Goal: Task Accomplishment & Management: Use online tool/utility

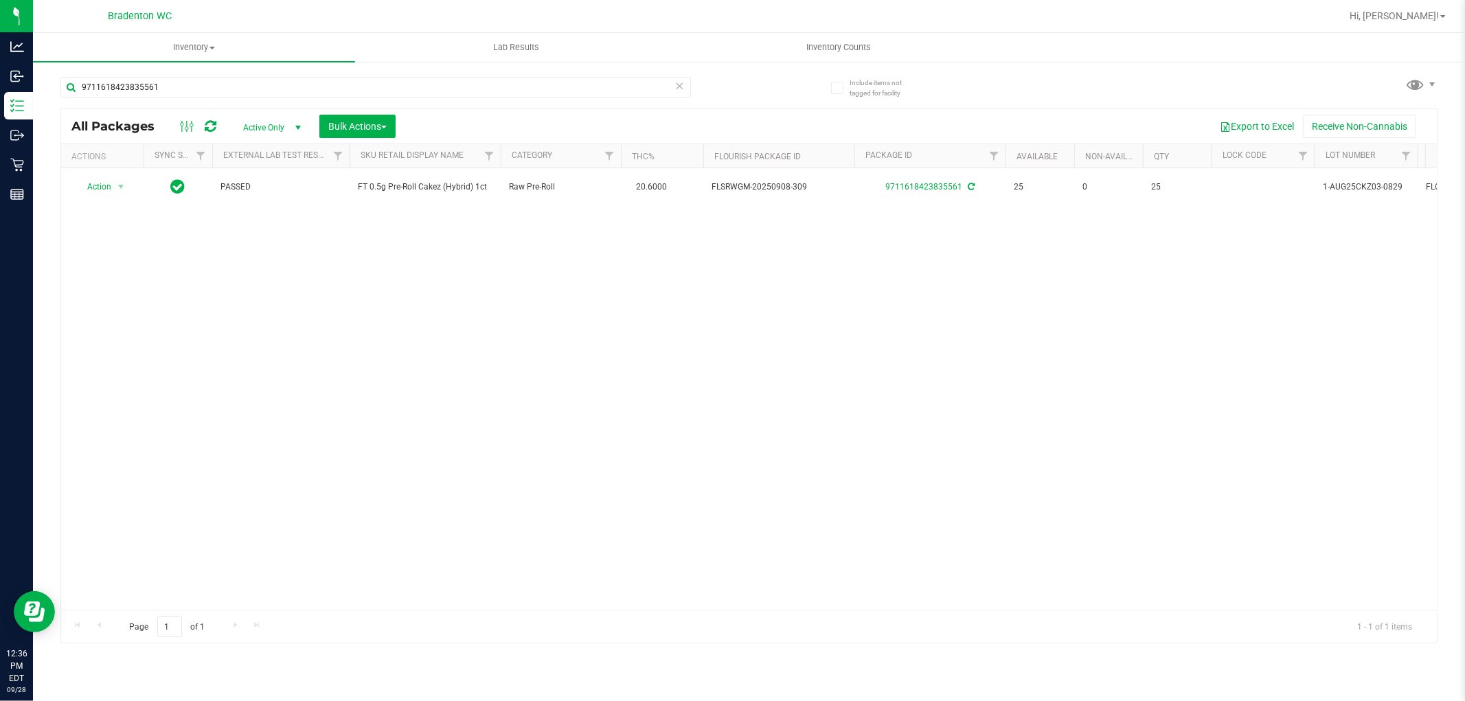
click at [680, 89] on icon at bounding box center [680, 85] width 10 height 16
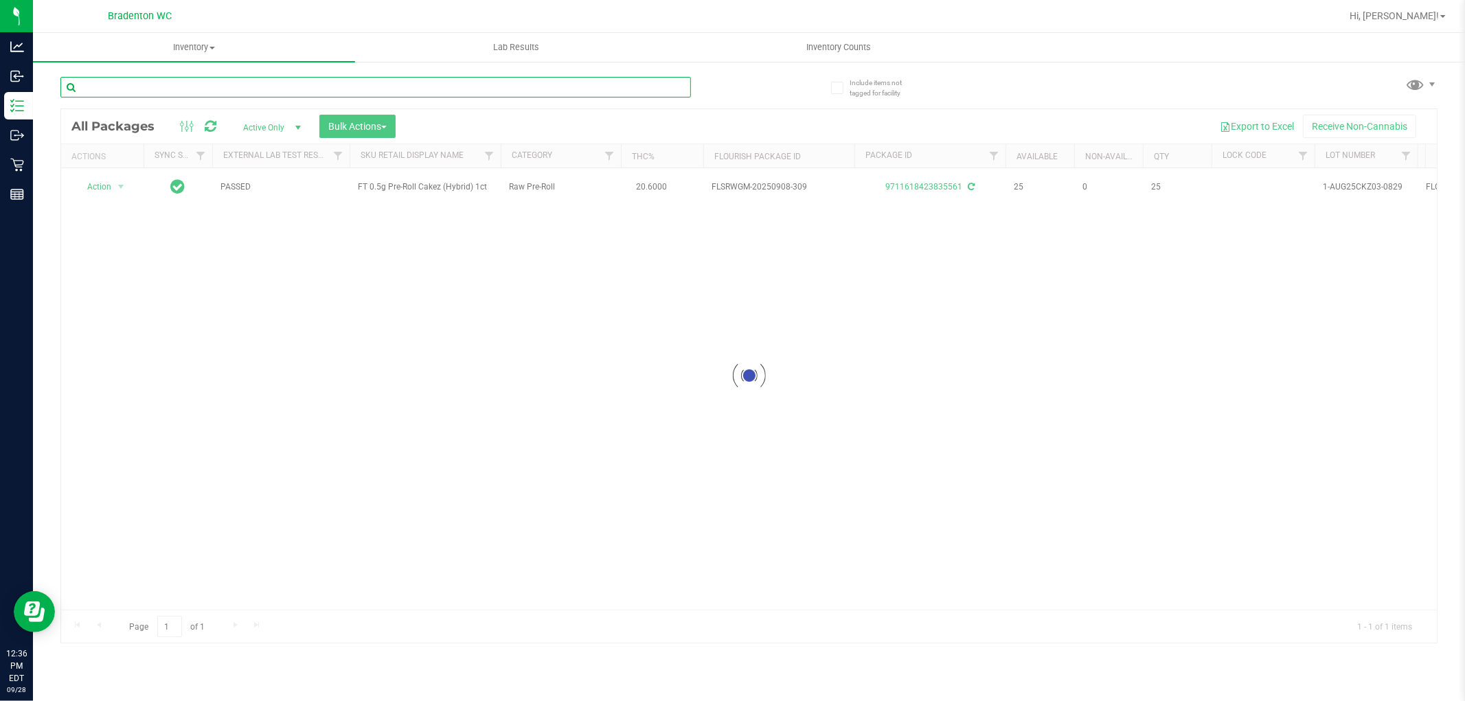
click at [596, 91] on input "text" at bounding box center [375, 87] width 631 height 21
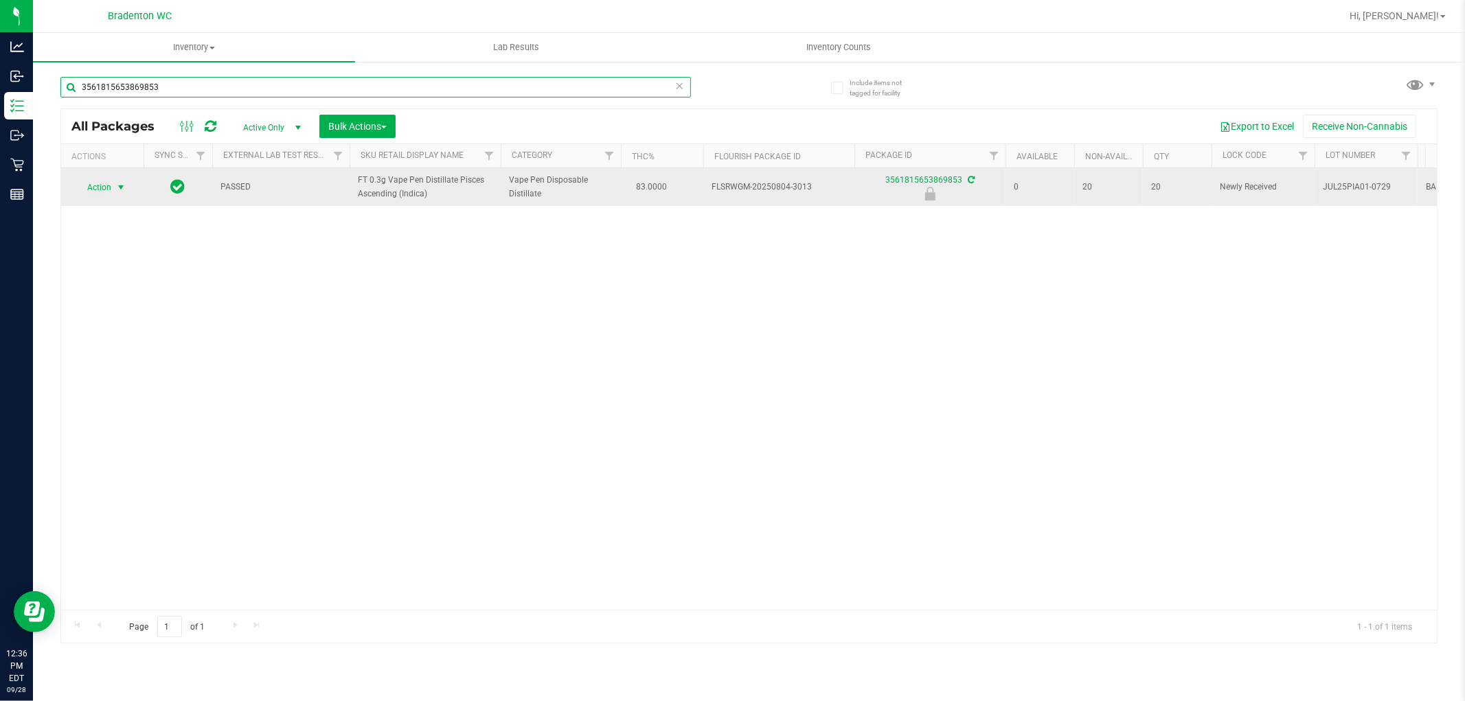
type input "3561815653869853"
click at [111, 183] on span "Action" at bounding box center [93, 187] width 37 height 19
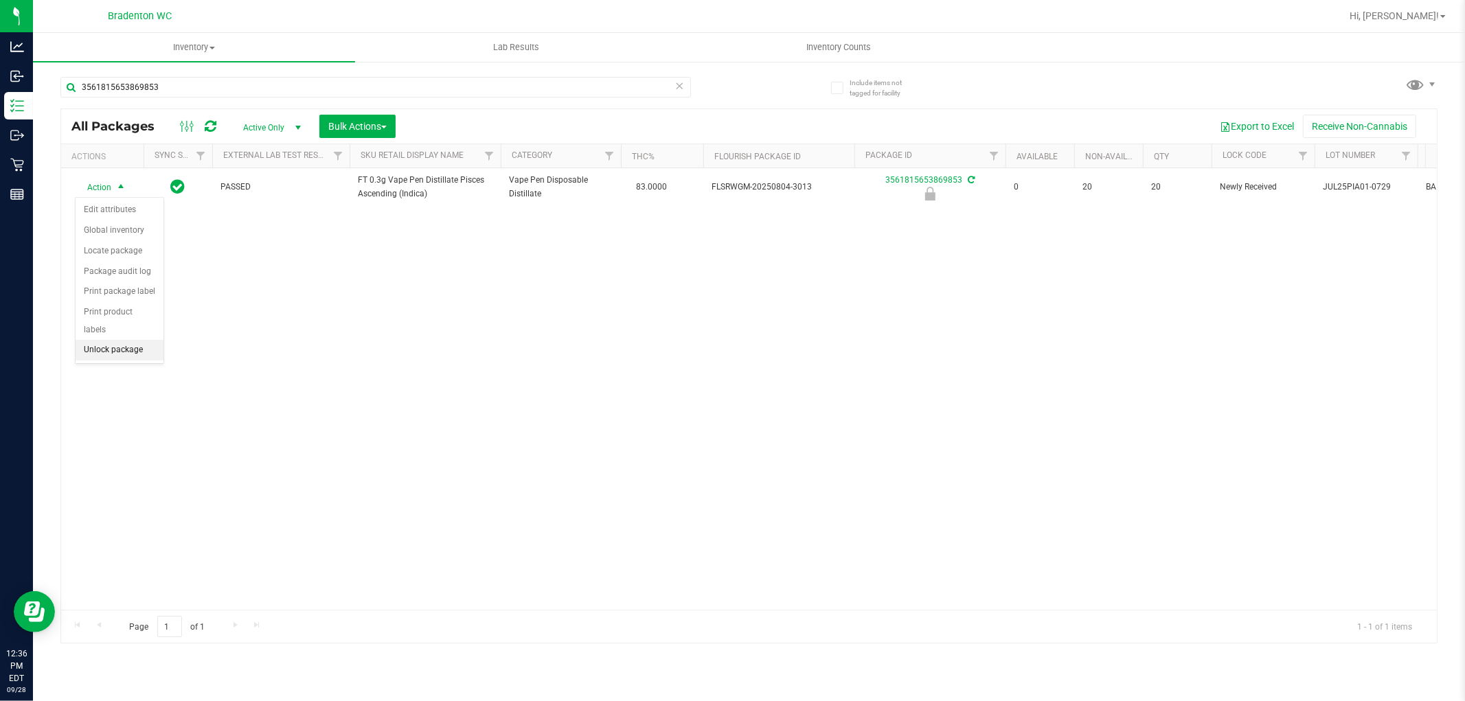
click at [139, 348] on li "Unlock package" at bounding box center [120, 350] width 88 height 21
click at [676, 85] on icon at bounding box center [680, 85] width 10 height 16
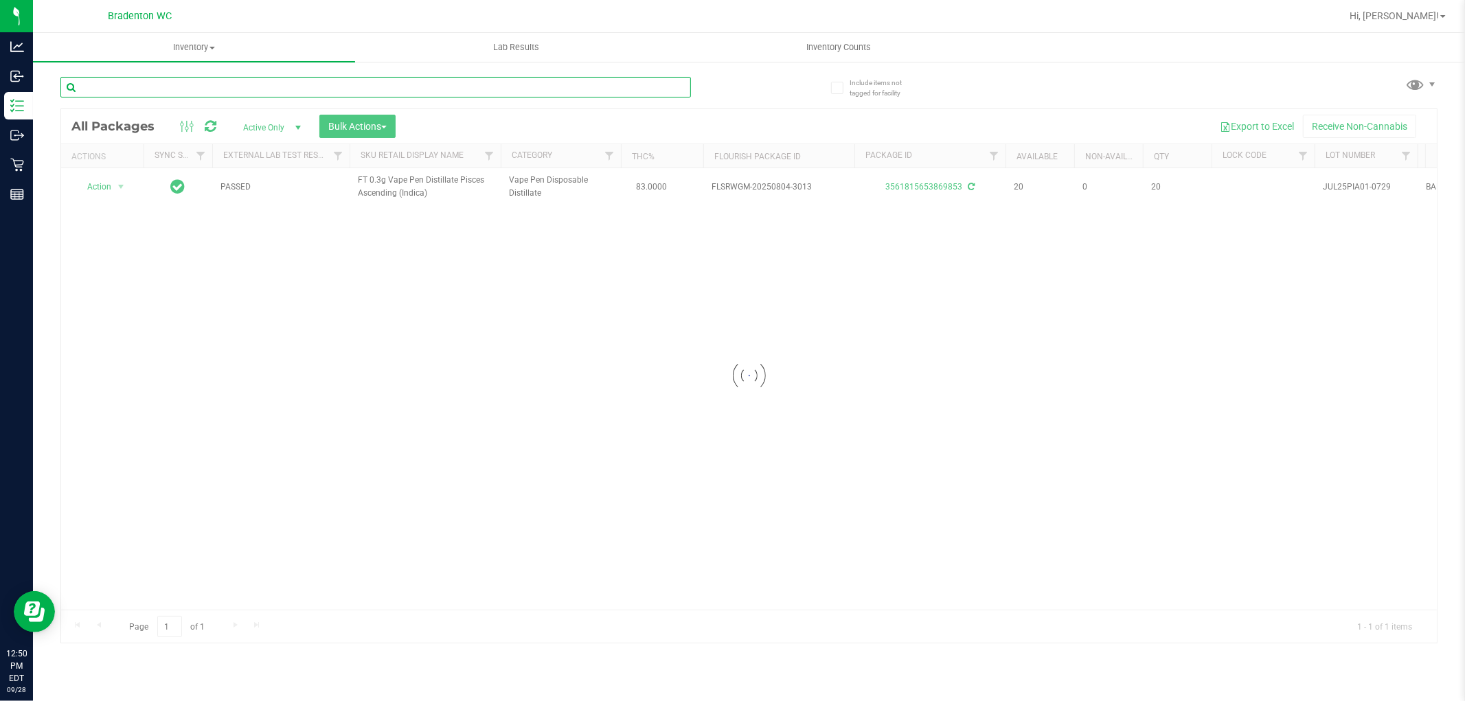
click at [546, 90] on input "text" at bounding box center [375, 87] width 631 height 21
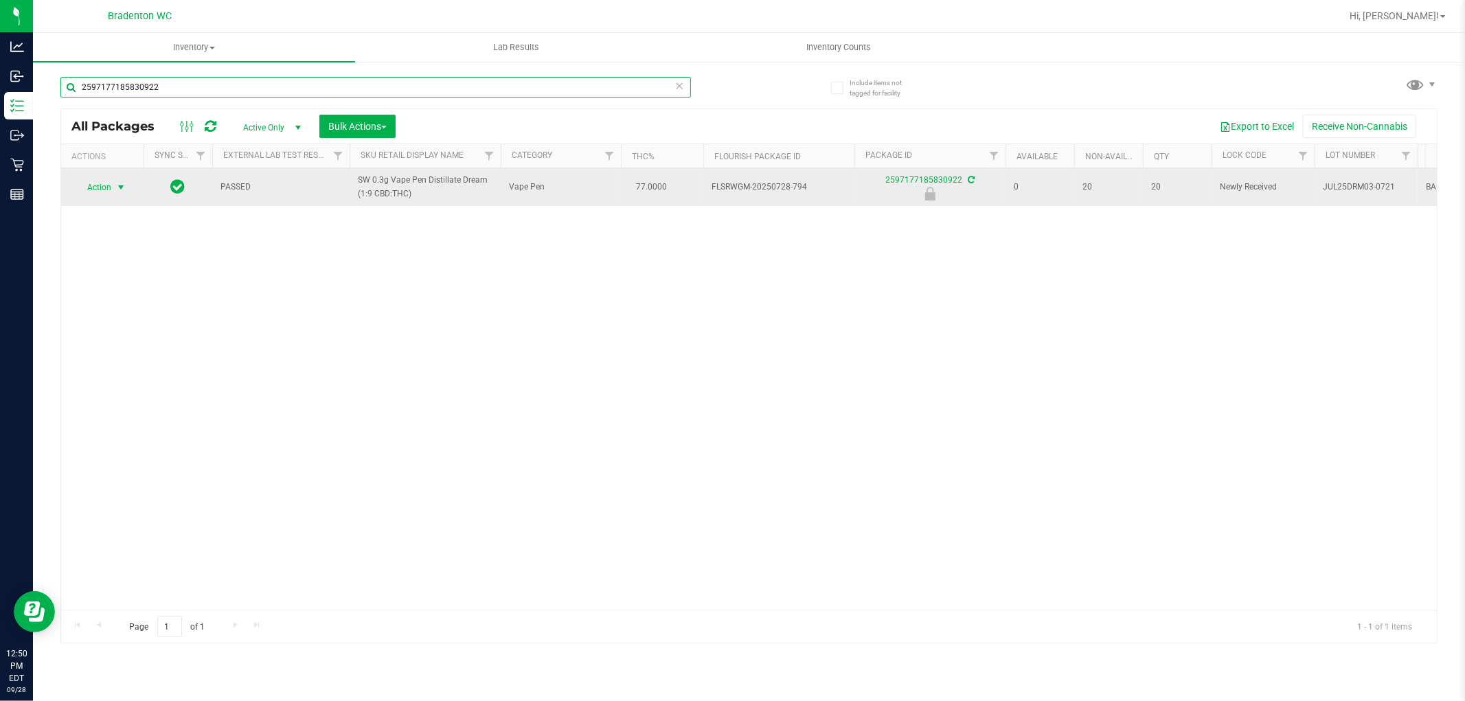
type input "2597177185830922"
click at [98, 186] on span "Action" at bounding box center [93, 187] width 37 height 19
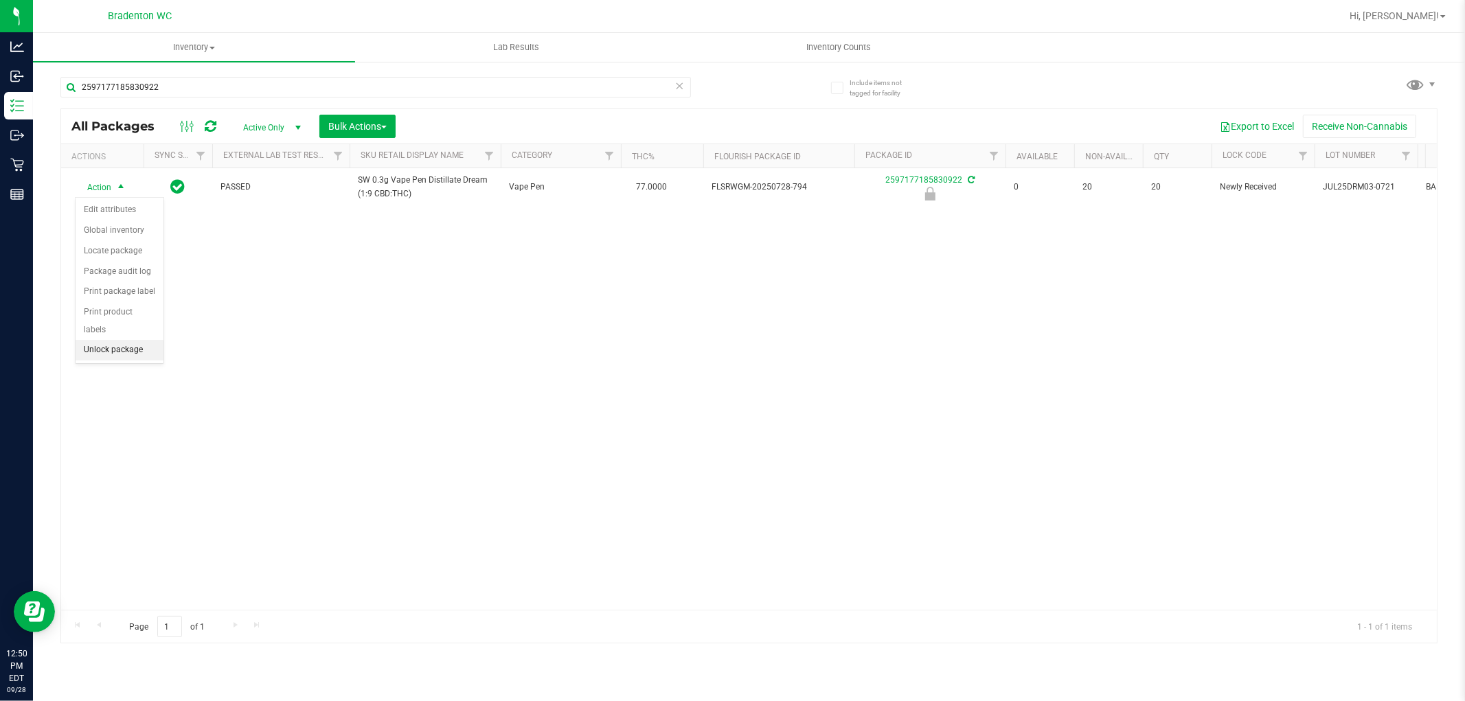
click at [111, 349] on li "Unlock package" at bounding box center [120, 350] width 88 height 21
click at [679, 85] on icon at bounding box center [680, 85] width 10 height 16
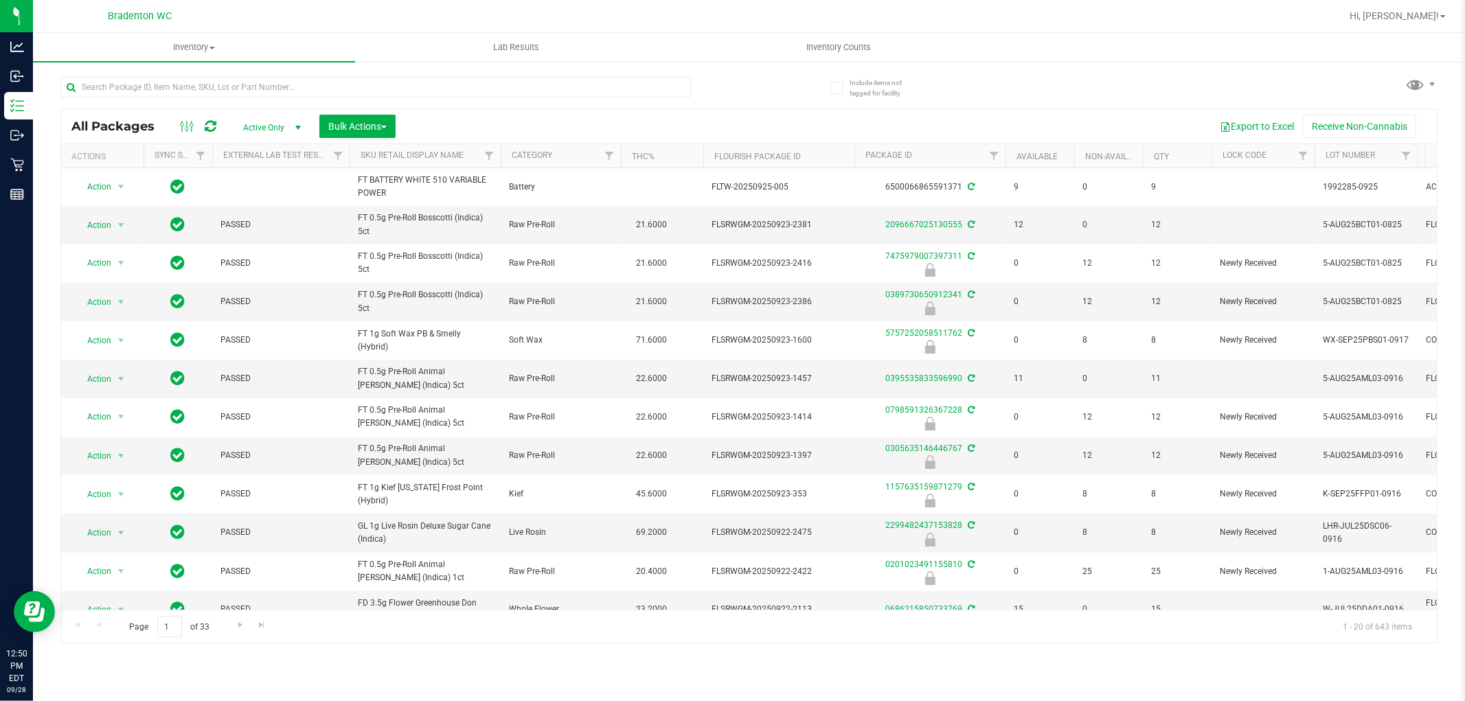
click at [569, 72] on div at bounding box center [404, 87] width 689 height 44
click at [566, 91] on input "text" at bounding box center [375, 87] width 631 height 21
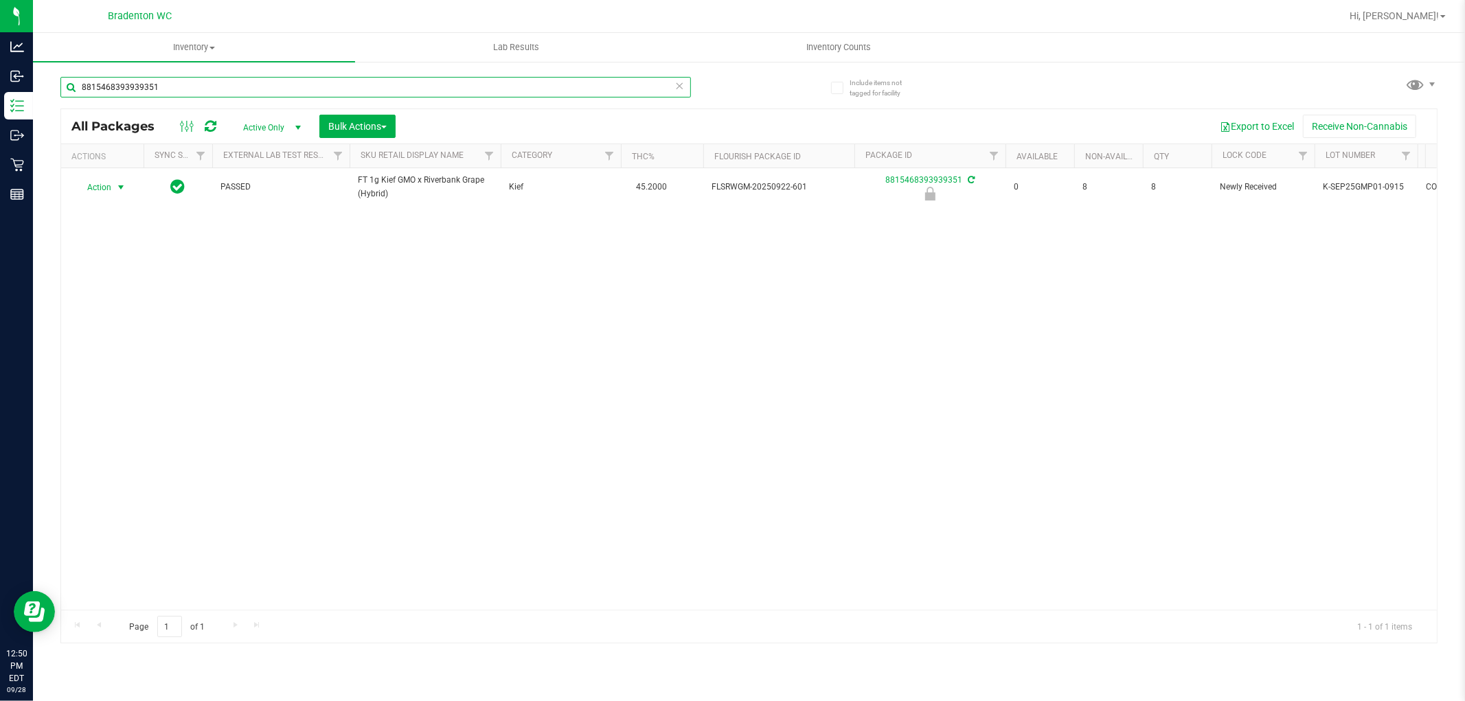
type input "8815468393939351"
click at [106, 189] on span "Action" at bounding box center [93, 187] width 37 height 19
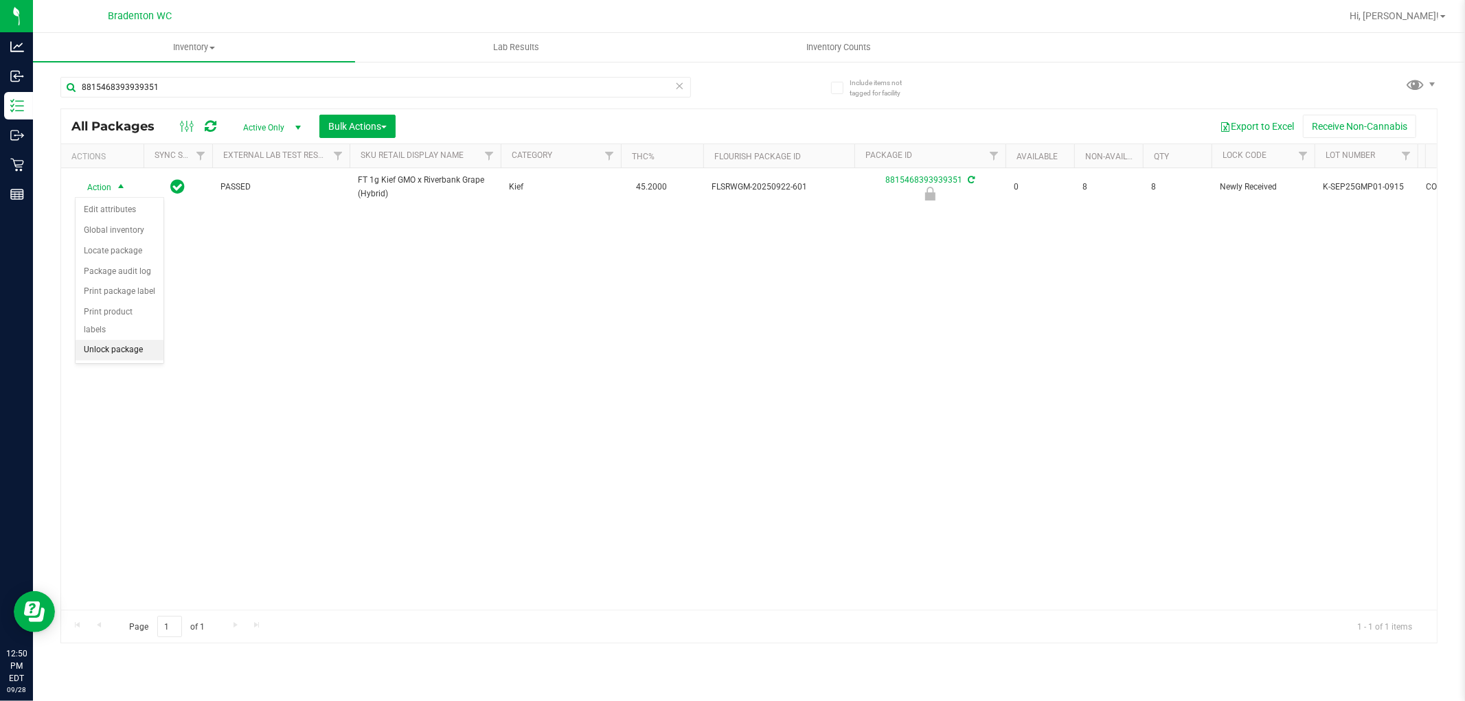
click at [119, 354] on li "Unlock package" at bounding box center [120, 350] width 88 height 21
click at [678, 84] on icon at bounding box center [680, 85] width 10 height 16
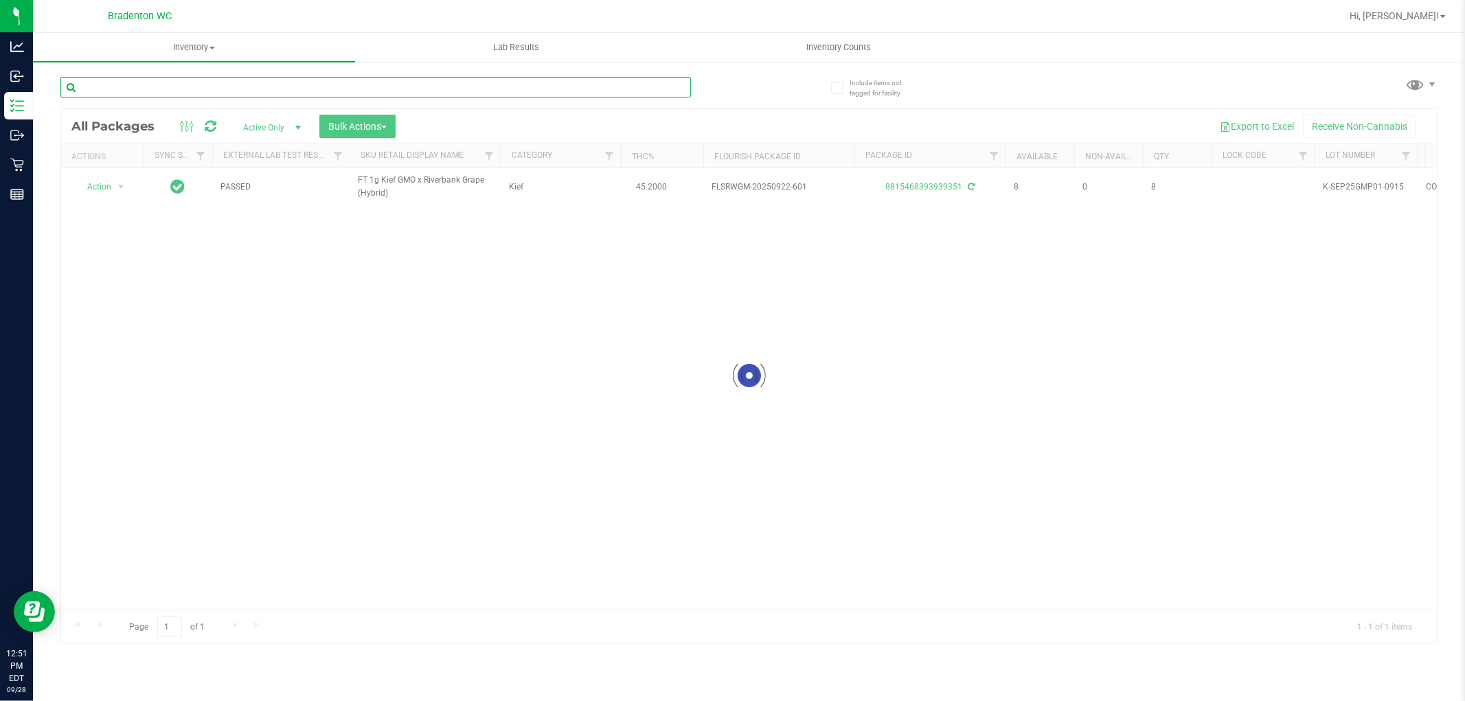
click at [642, 84] on input "text" at bounding box center [375, 87] width 631 height 21
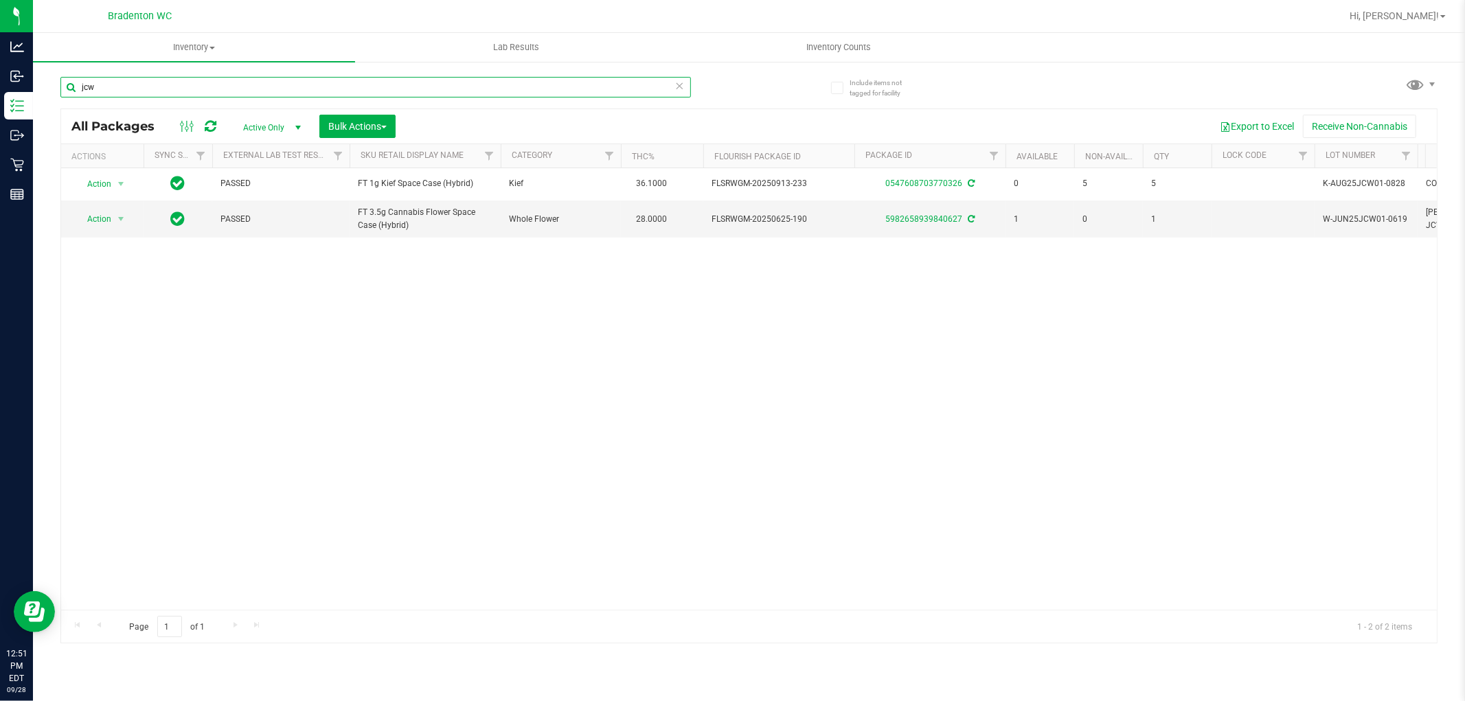
type input "jcw"
click at [681, 80] on icon at bounding box center [680, 85] width 10 height 16
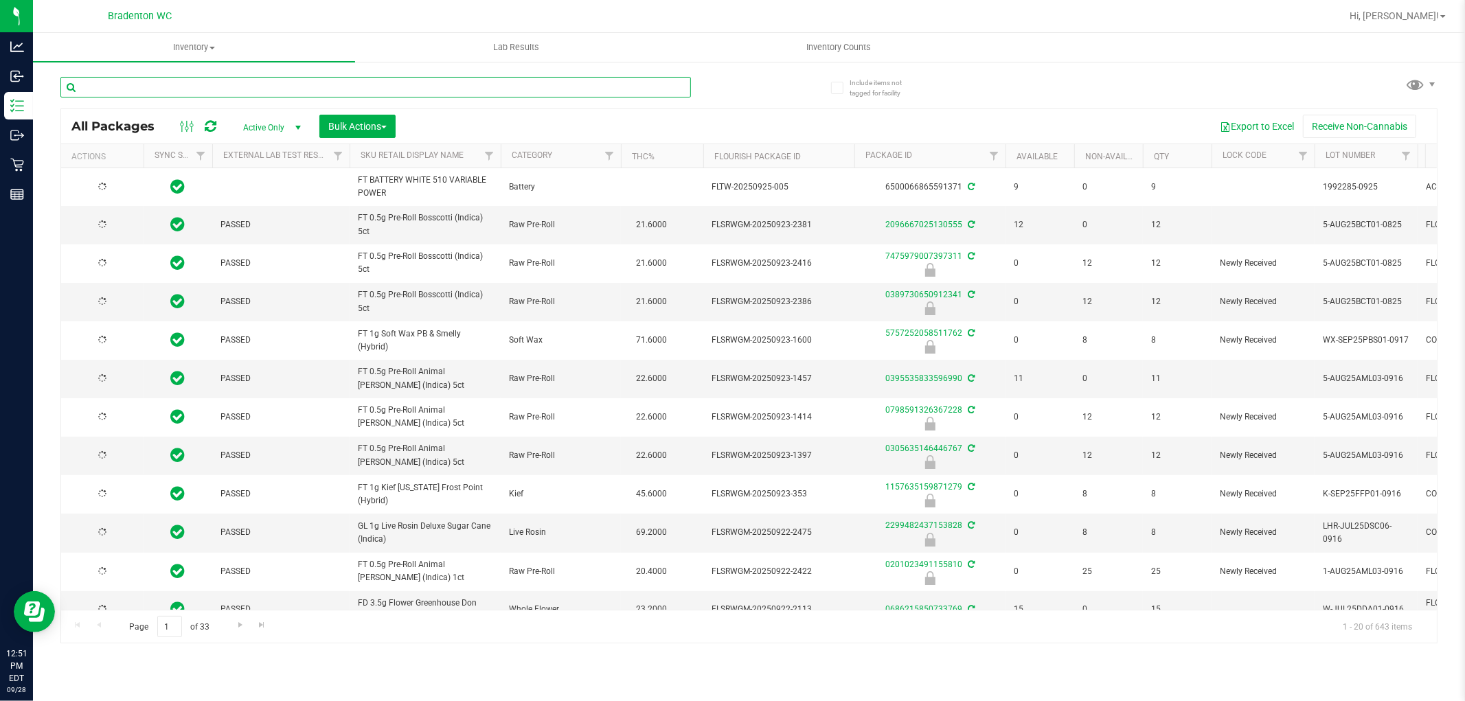
click at [417, 89] on input "text" at bounding box center [375, 87] width 631 height 21
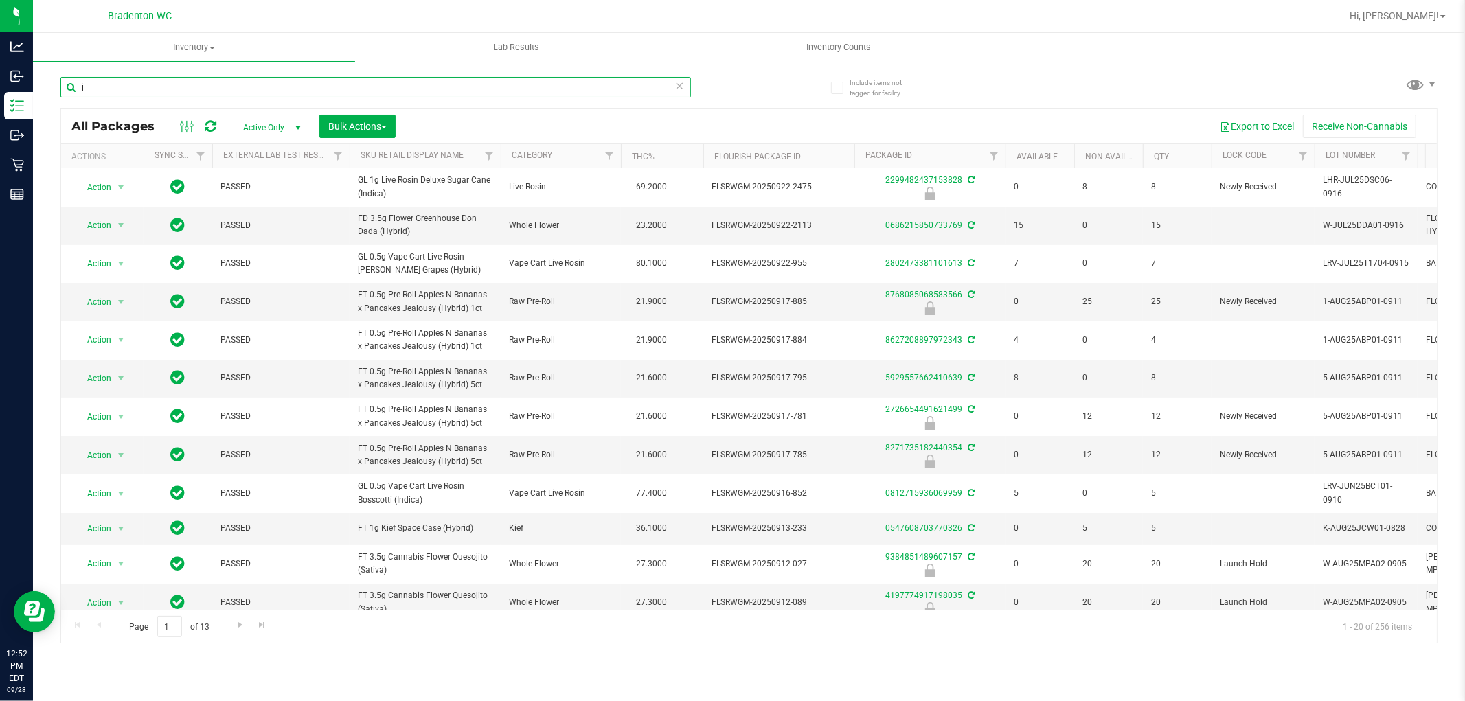
type input "j"
click at [677, 83] on icon at bounding box center [680, 85] width 10 height 16
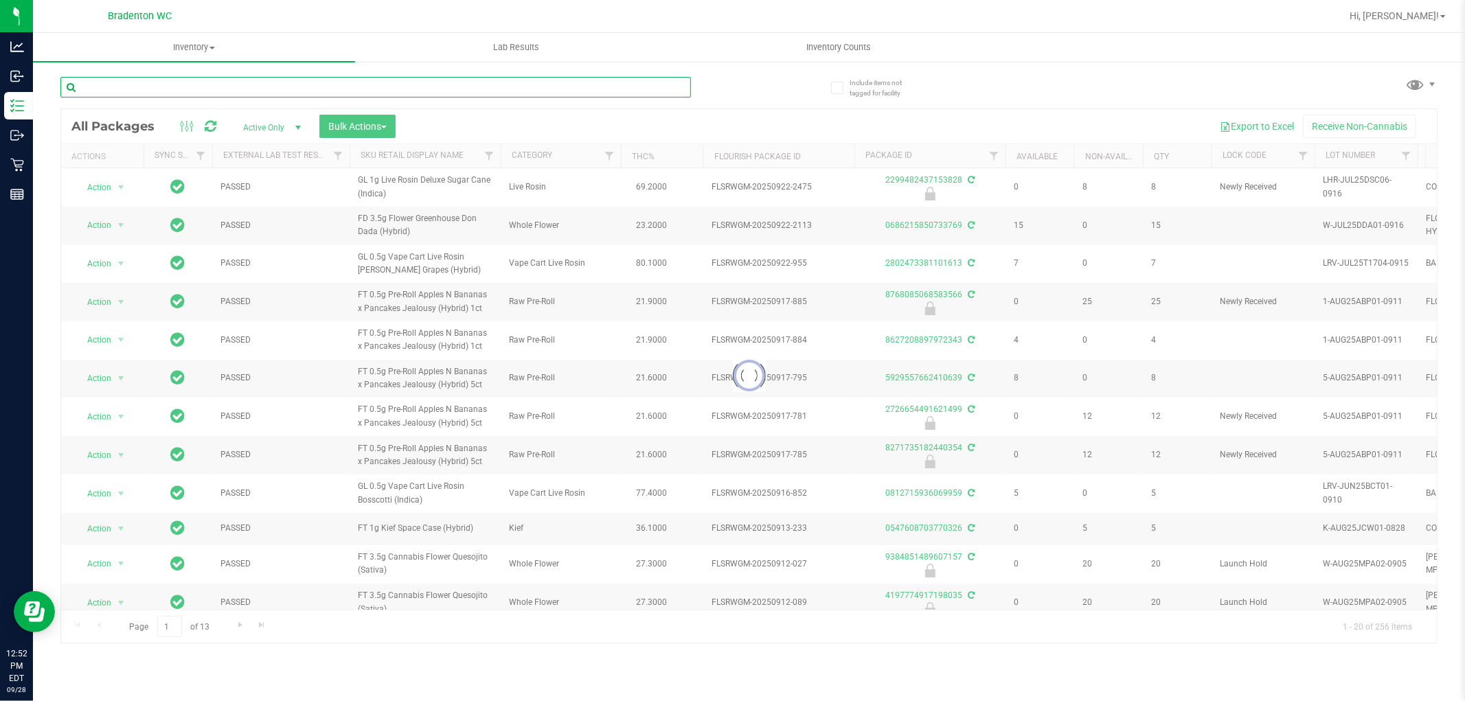
click at [649, 85] on input "text" at bounding box center [375, 87] width 631 height 21
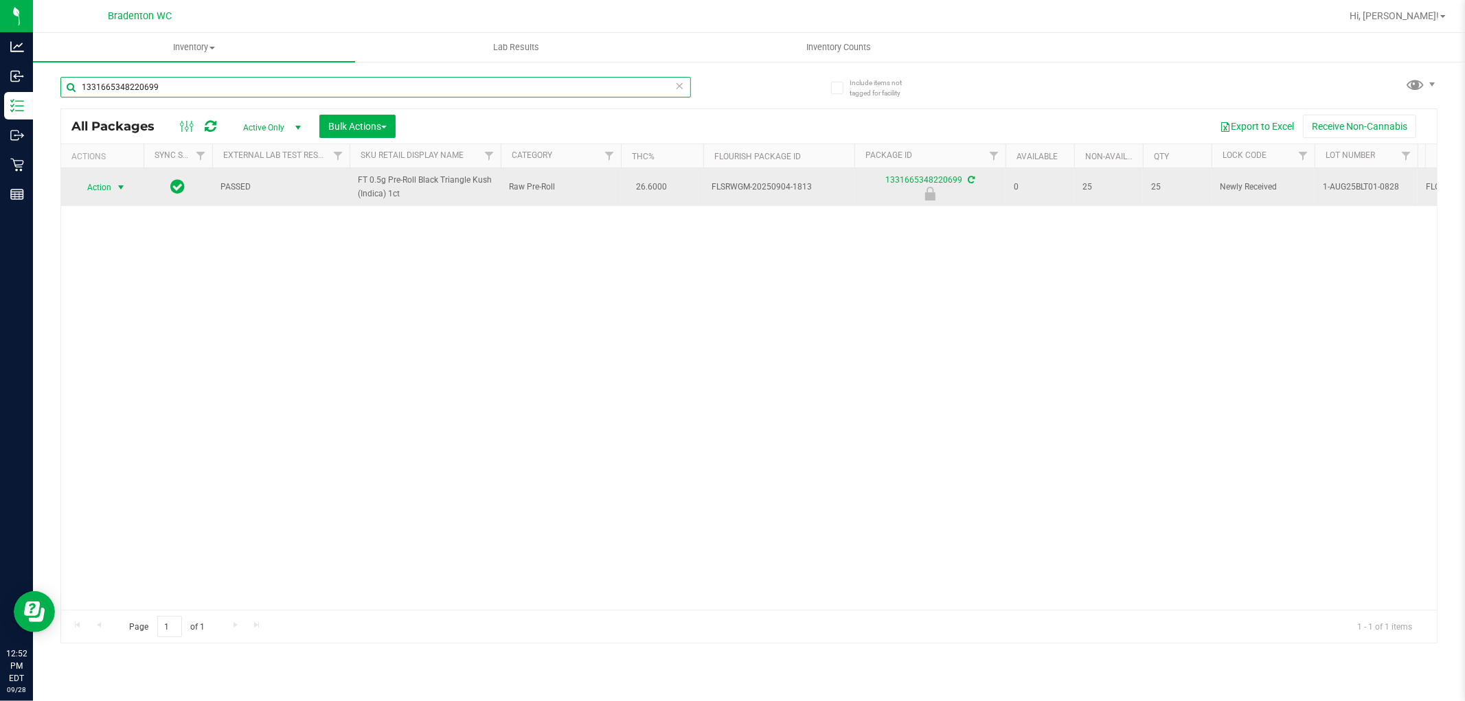
type input "1331665348220699"
click at [103, 185] on span "Action" at bounding box center [93, 187] width 37 height 19
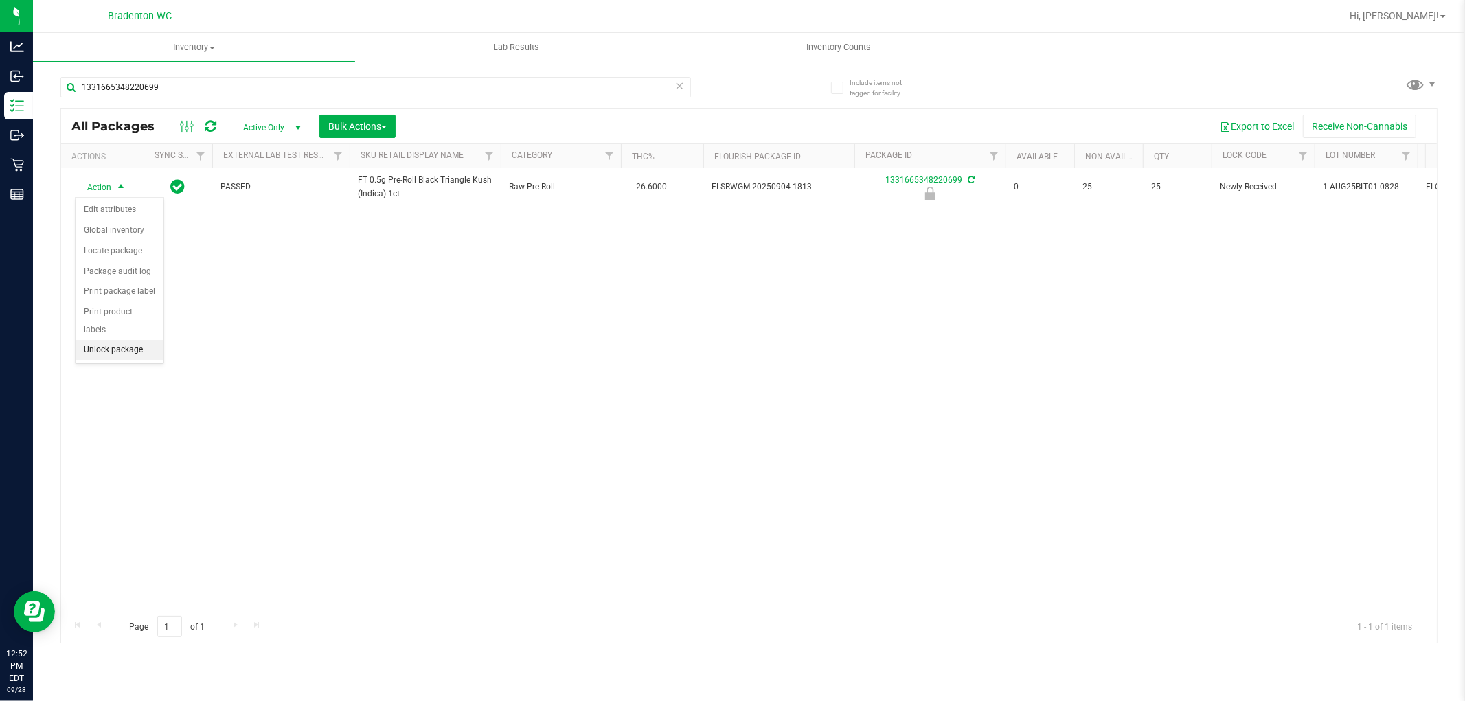
click at [135, 359] on li "Unlock package" at bounding box center [120, 350] width 88 height 21
click at [682, 85] on icon at bounding box center [680, 85] width 10 height 16
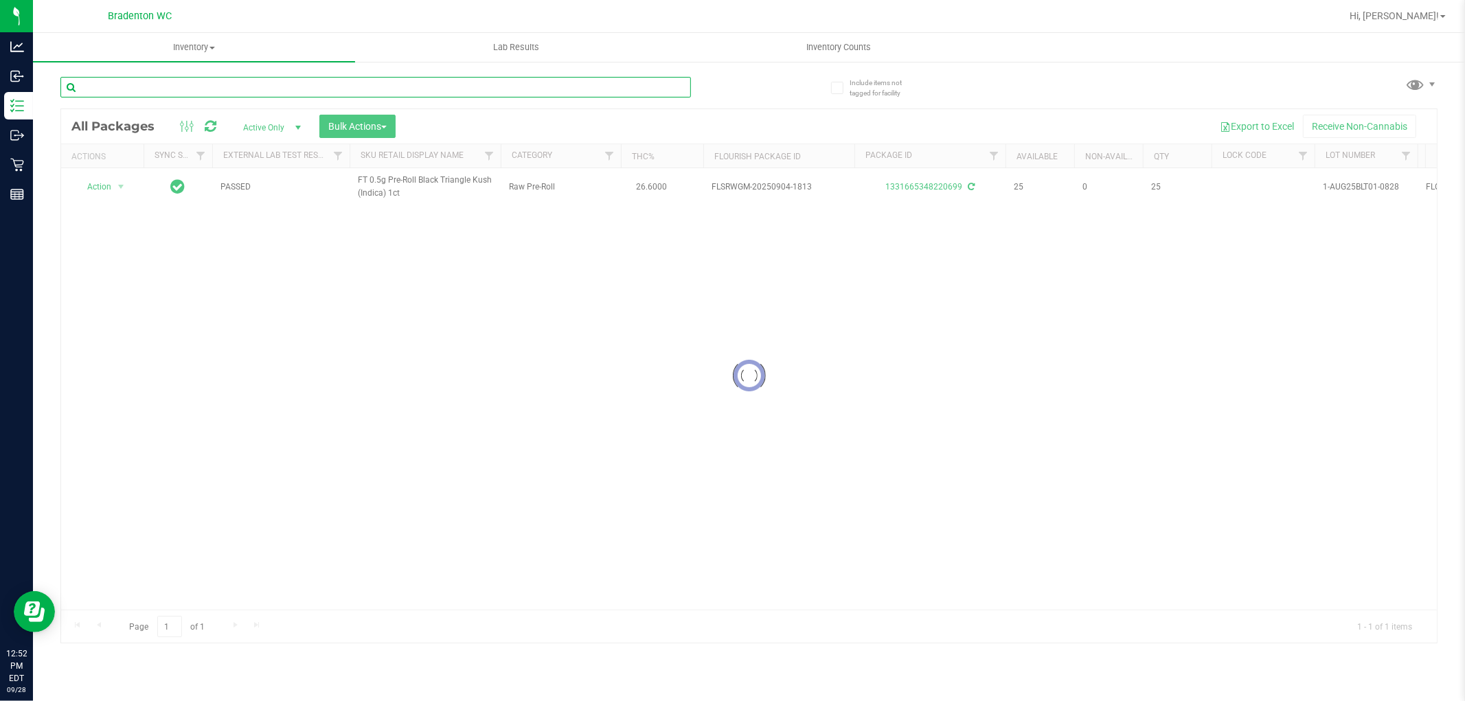
click at [653, 87] on input "text" at bounding box center [375, 87] width 631 height 21
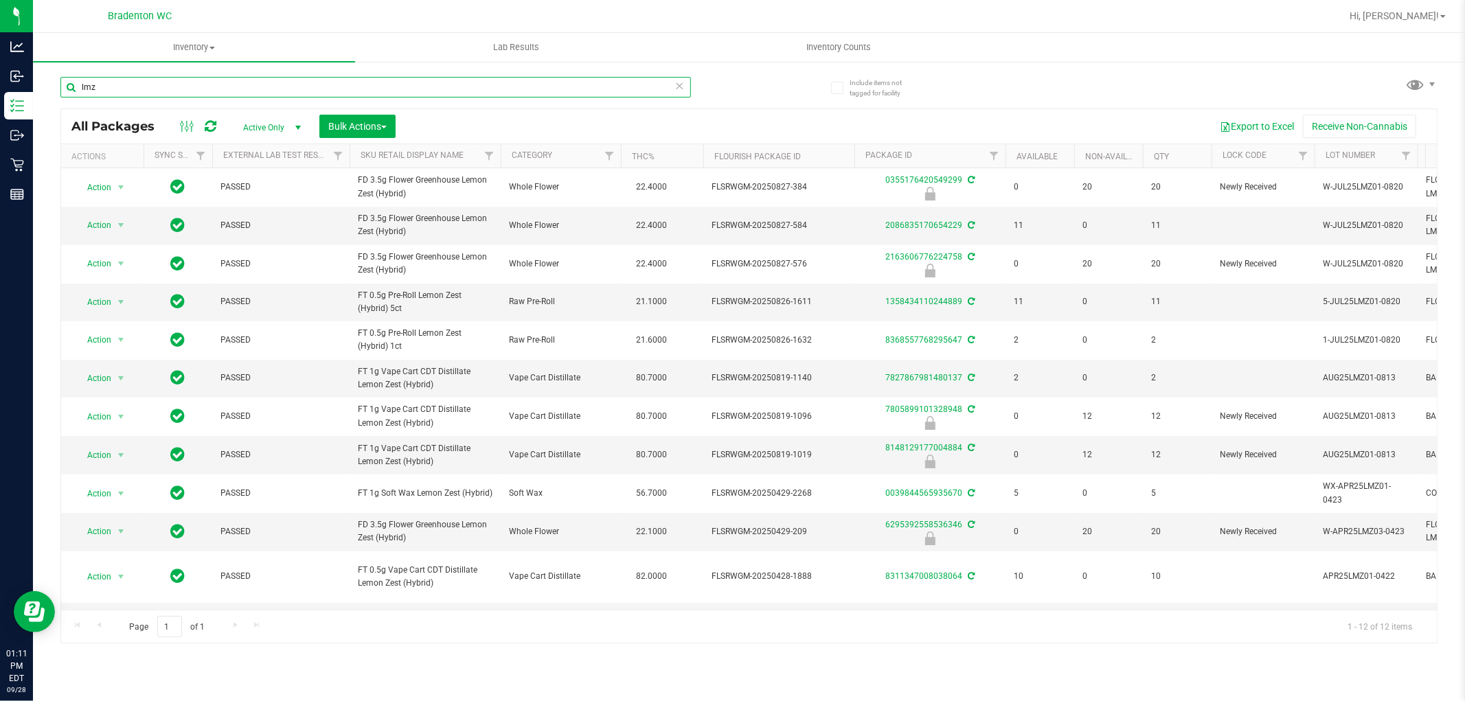
type input "lmz"
click at [681, 86] on icon at bounding box center [680, 85] width 10 height 16
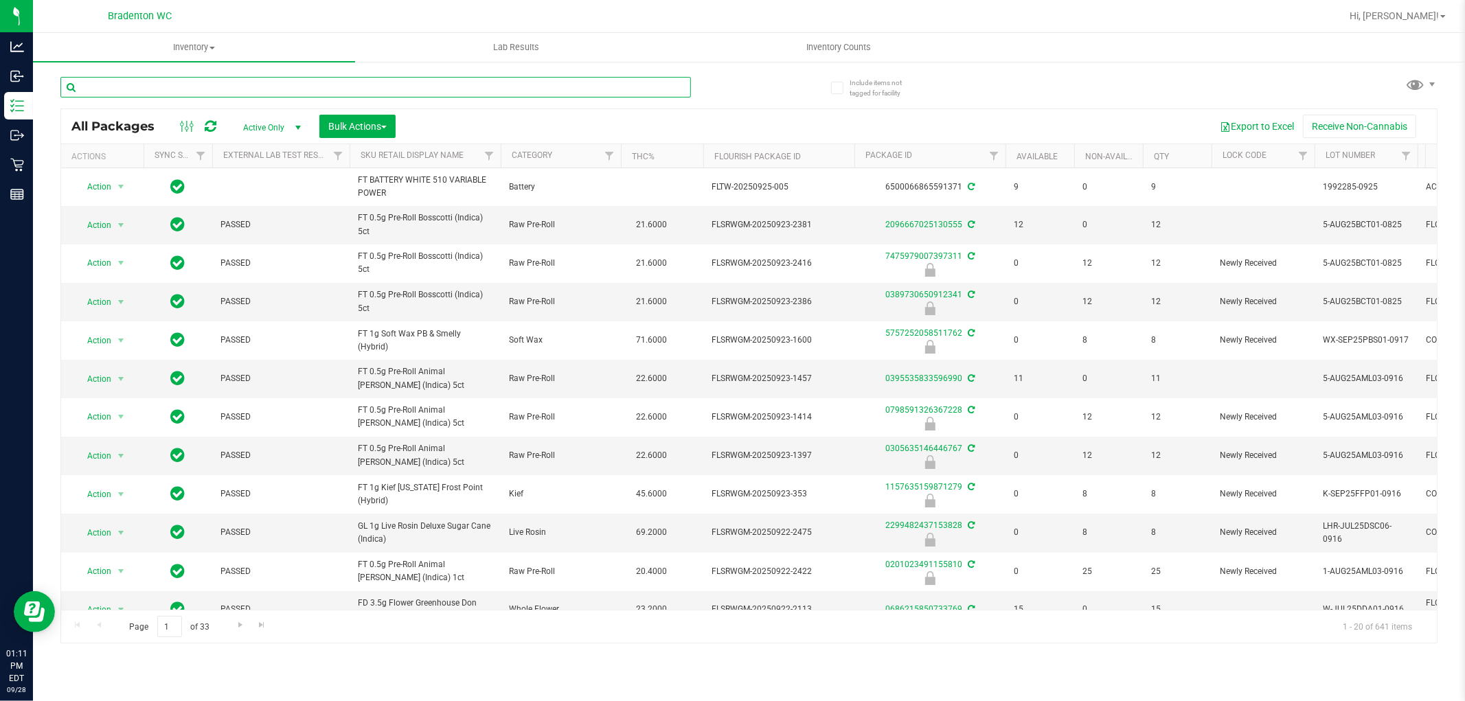
click at [520, 85] on input "text" at bounding box center [375, 87] width 631 height 21
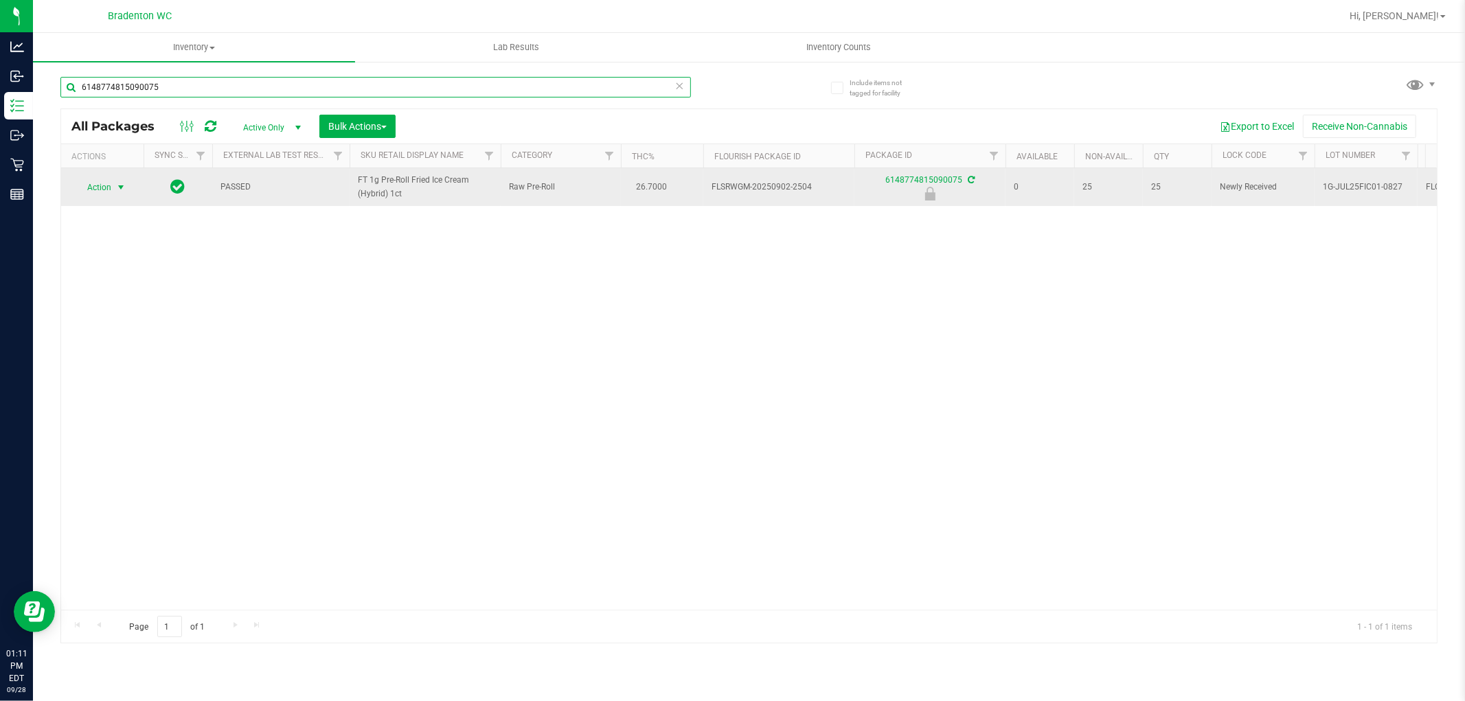
type input "6148774815090075"
click at [108, 190] on span "Action" at bounding box center [93, 187] width 37 height 19
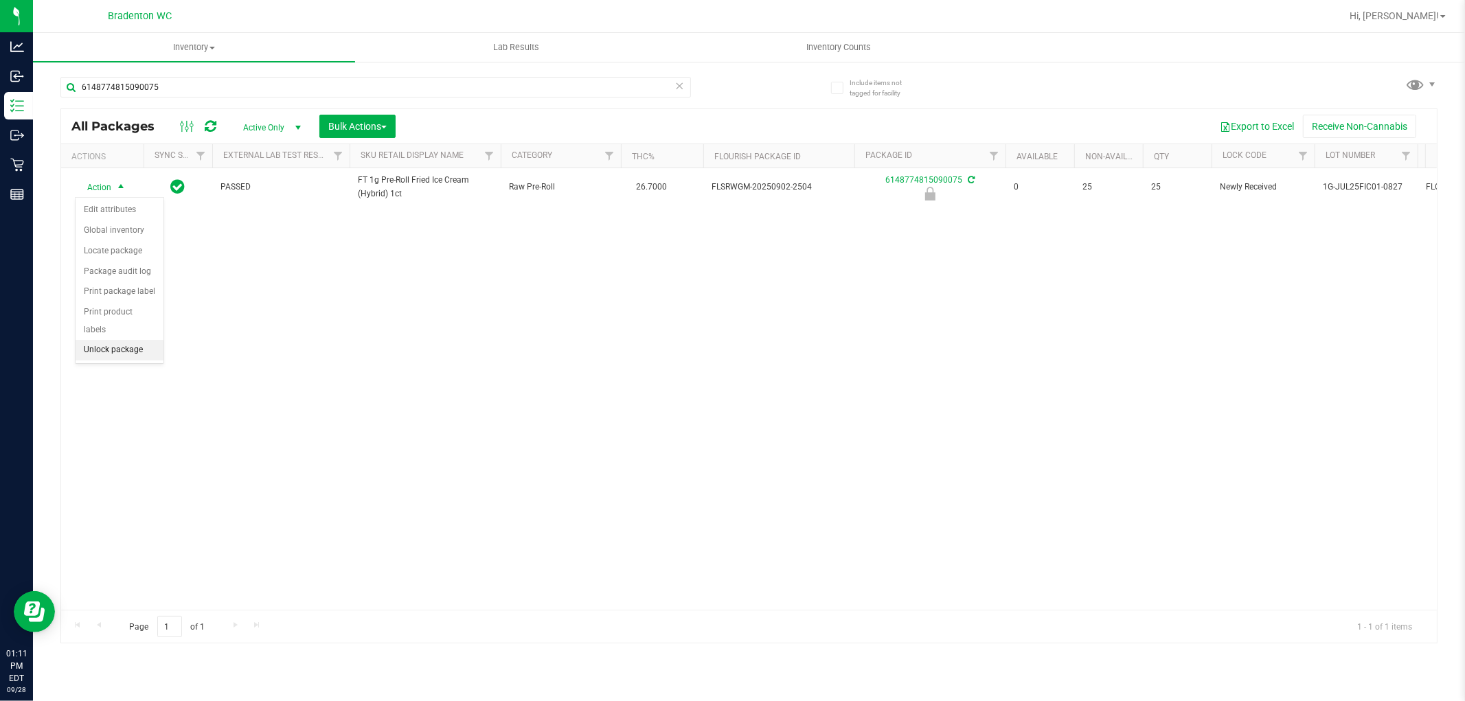
click at [120, 354] on li "Unlock package" at bounding box center [120, 350] width 88 height 21
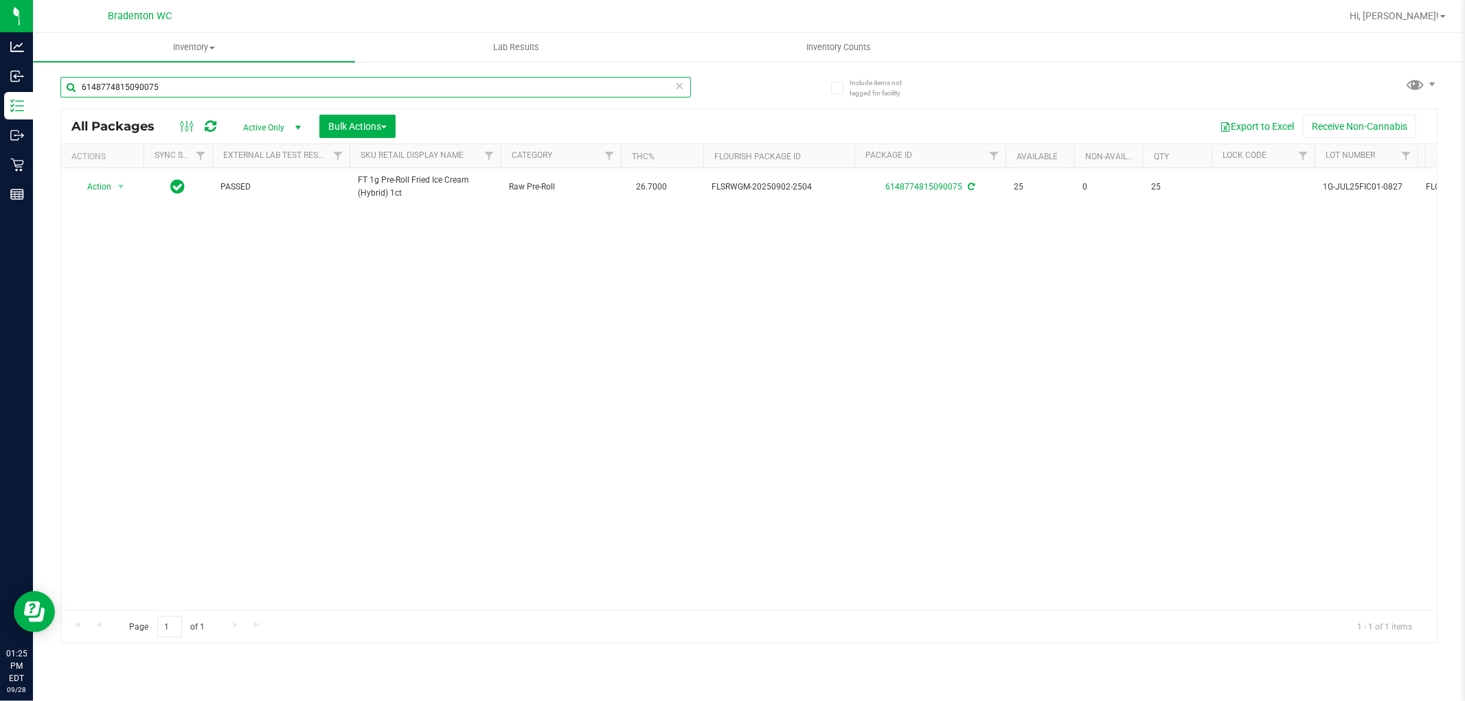
click at [683, 81] on div "6148774815090075" at bounding box center [375, 87] width 631 height 21
click at [681, 82] on icon at bounding box center [680, 85] width 10 height 16
click at [642, 88] on input "text" at bounding box center [375, 87] width 631 height 21
type input "mwc"
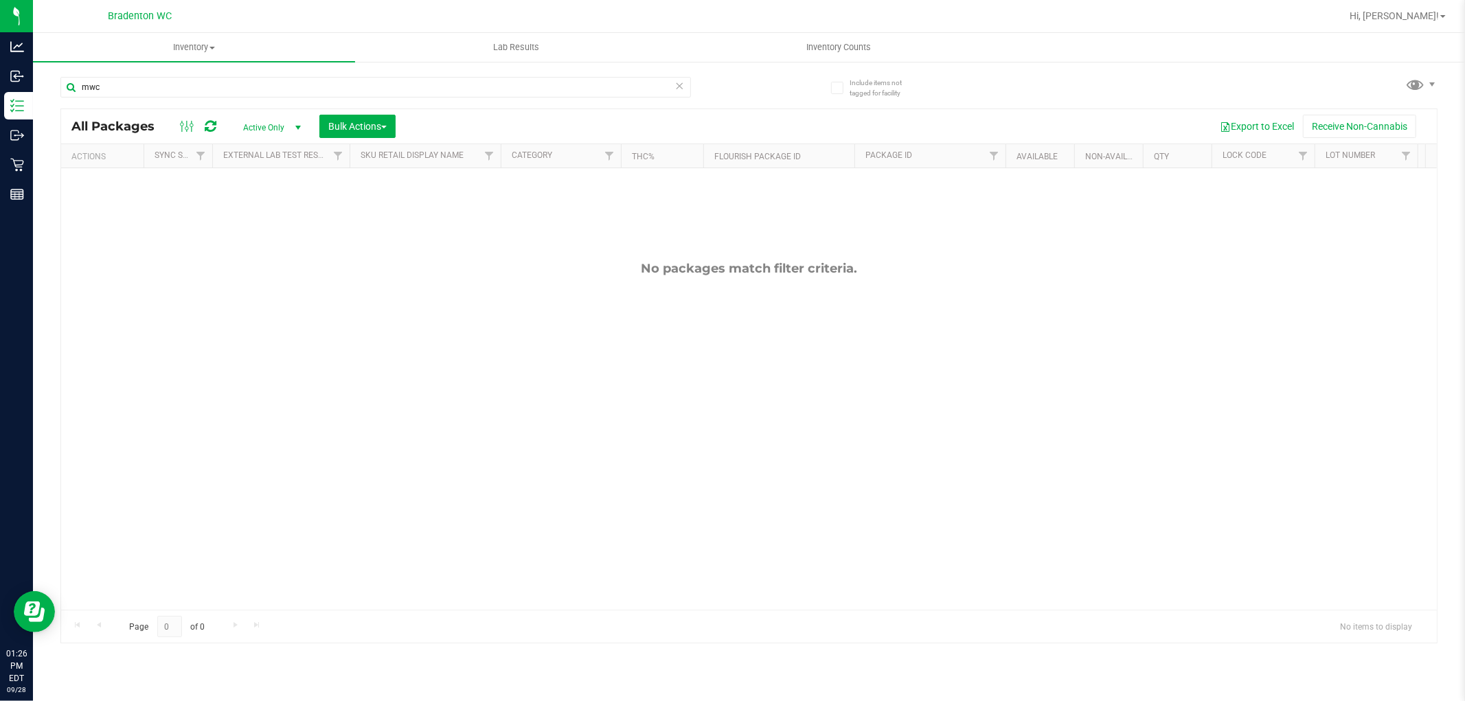
click at [680, 85] on icon at bounding box center [680, 85] width 10 height 16
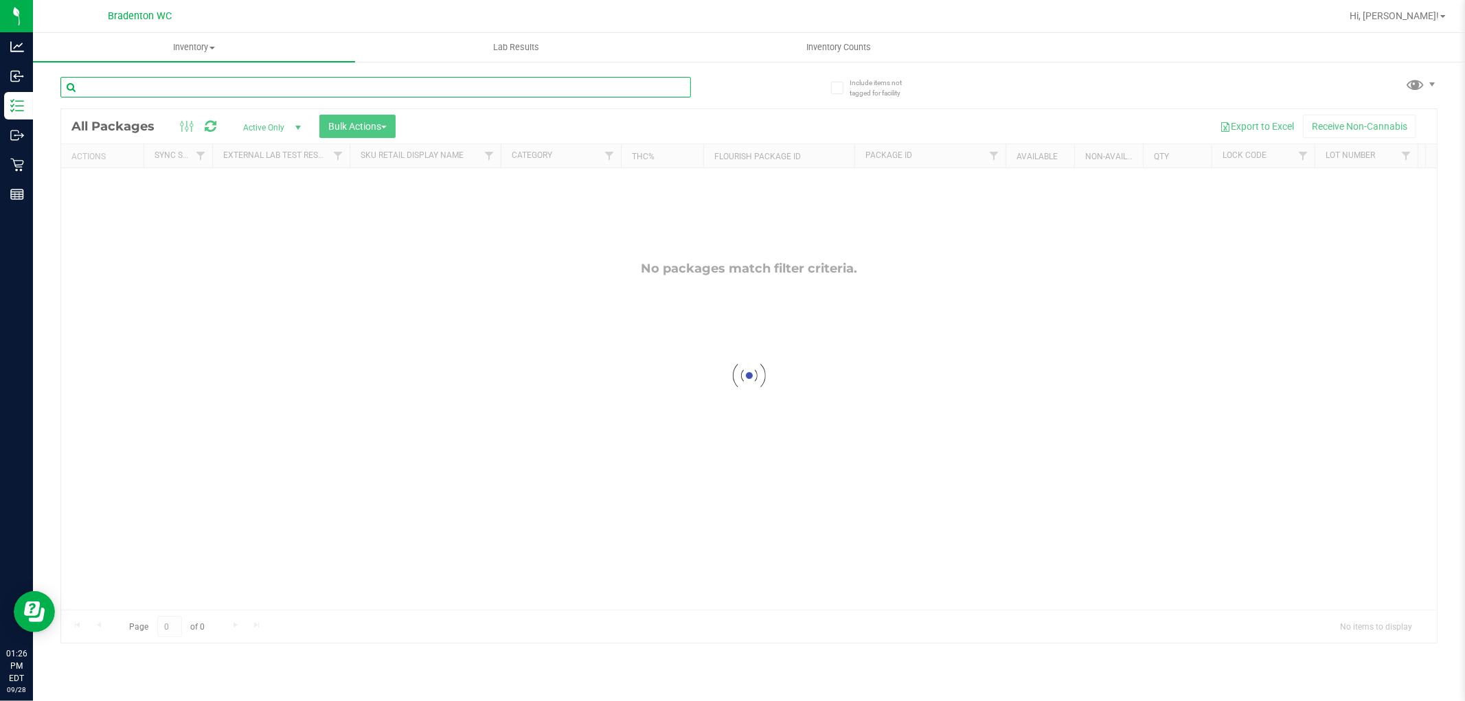
click at [660, 88] on input "text" at bounding box center [375, 87] width 631 height 21
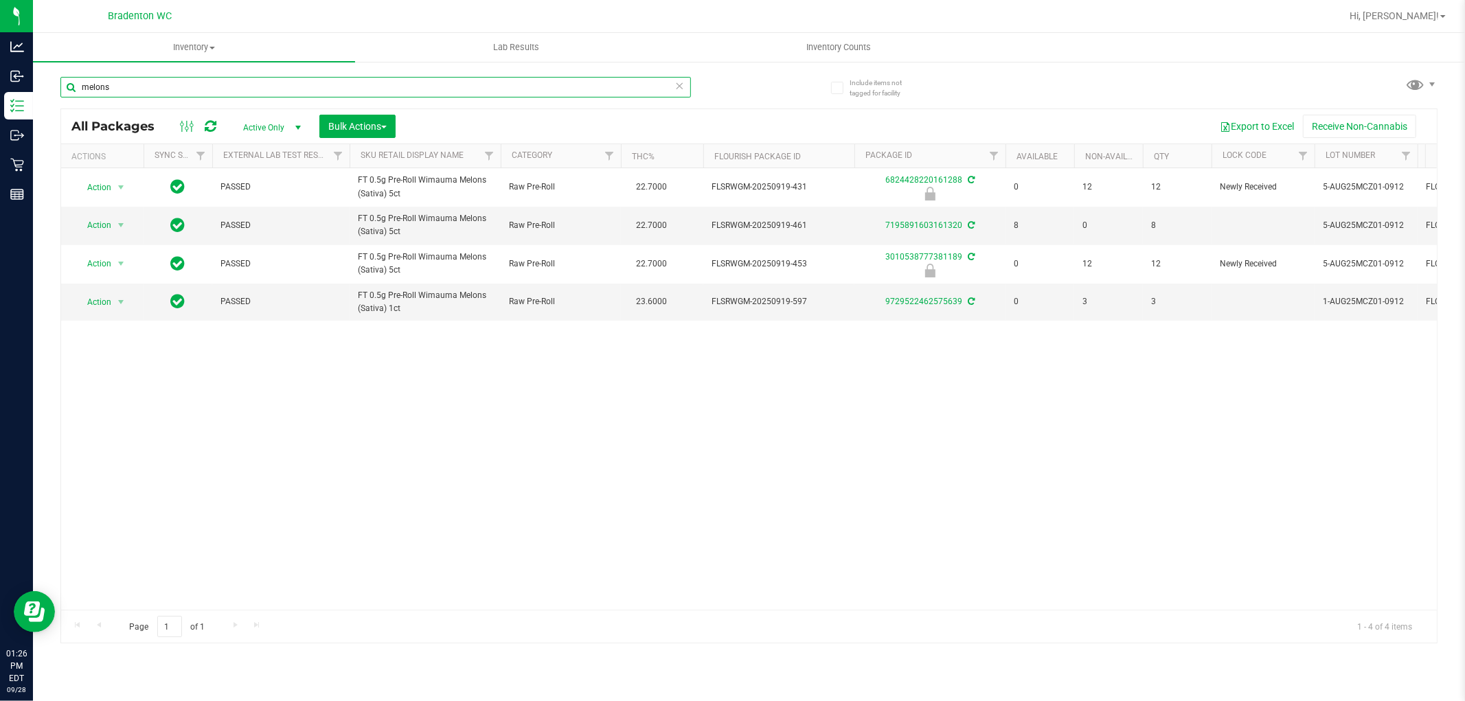
click at [686, 81] on input "melons" at bounding box center [375, 87] width 631 height 21
type input "melons"
click at [678, 82] on icon at bounding box center [680, 85] width 10 height 16
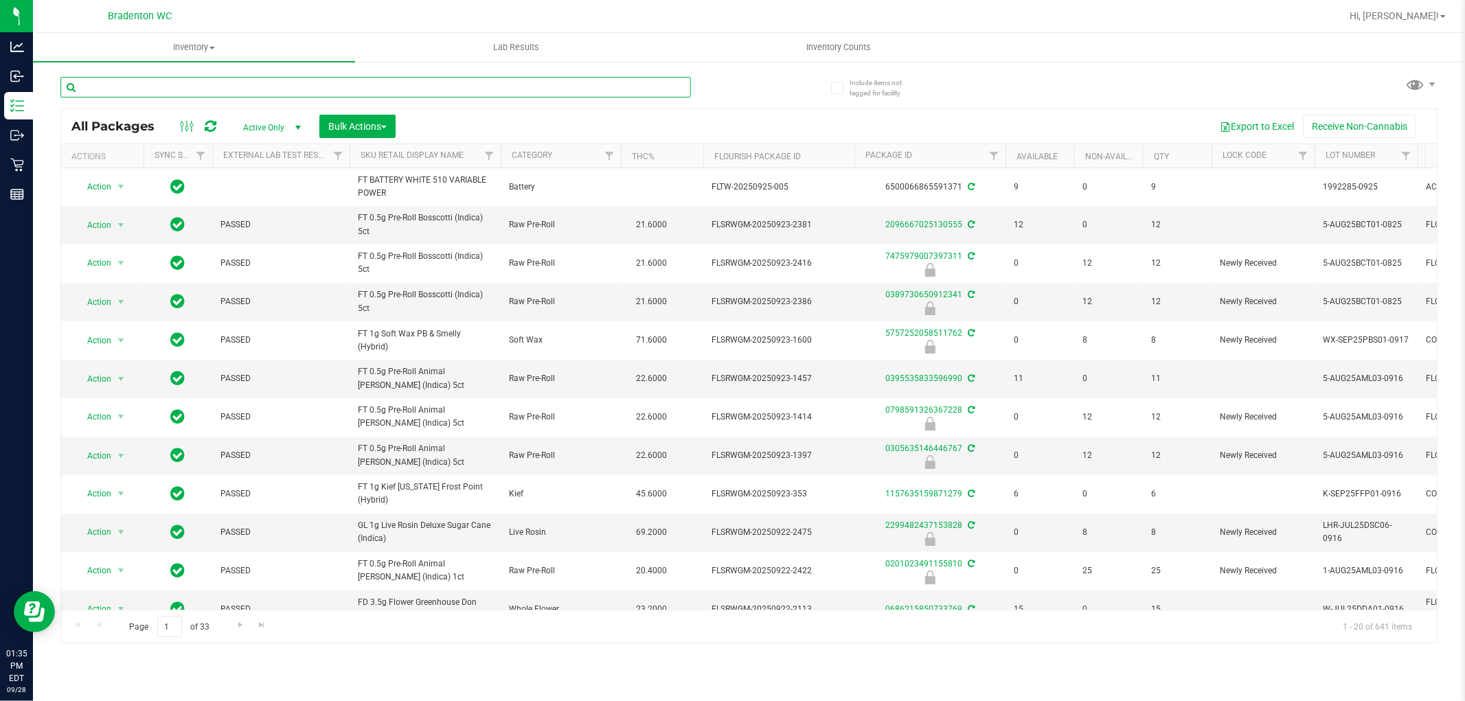
click at [365, 87] on input "text" at bounding box center [375, 87] width 631 height 21
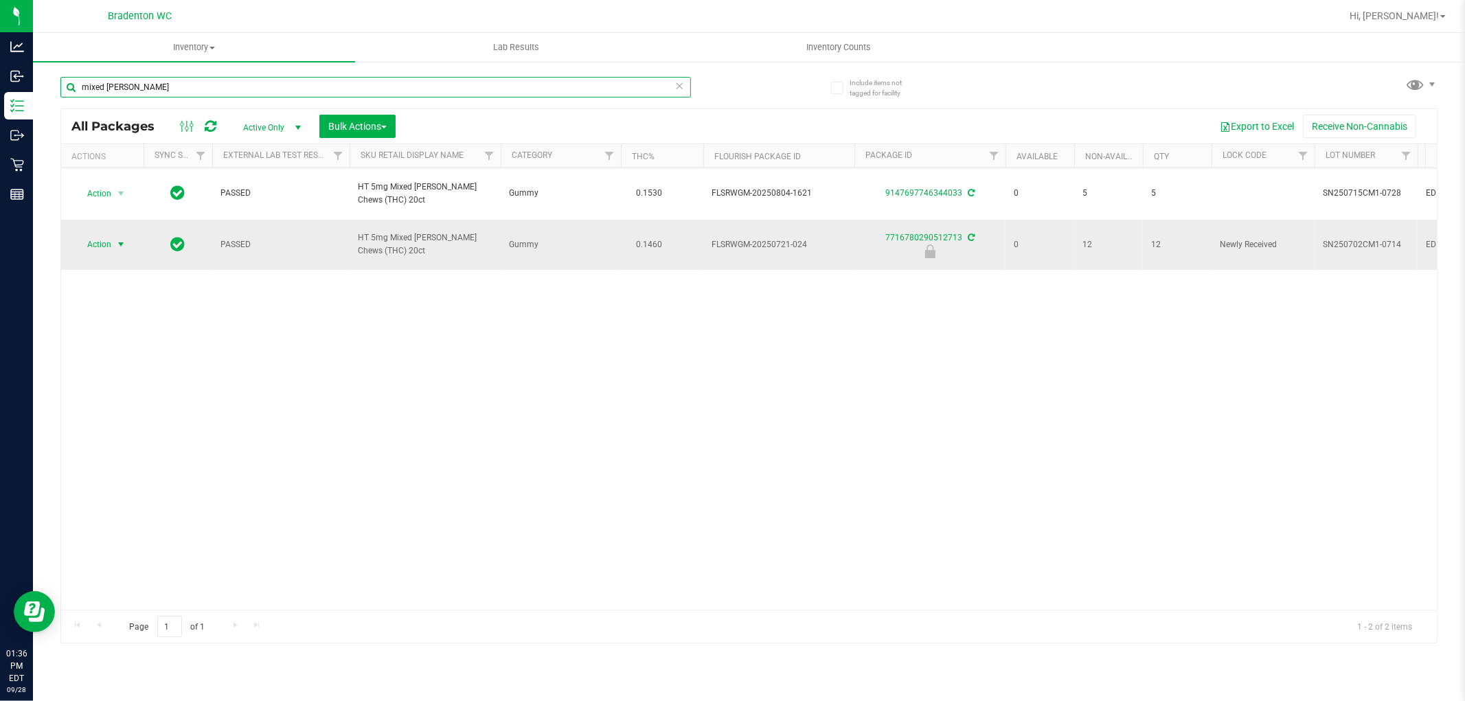
type input "mixed [PERSON_NAME]"
click at [106, 235] on span "Action" at bounding box center [93, 244] width 37 height 19
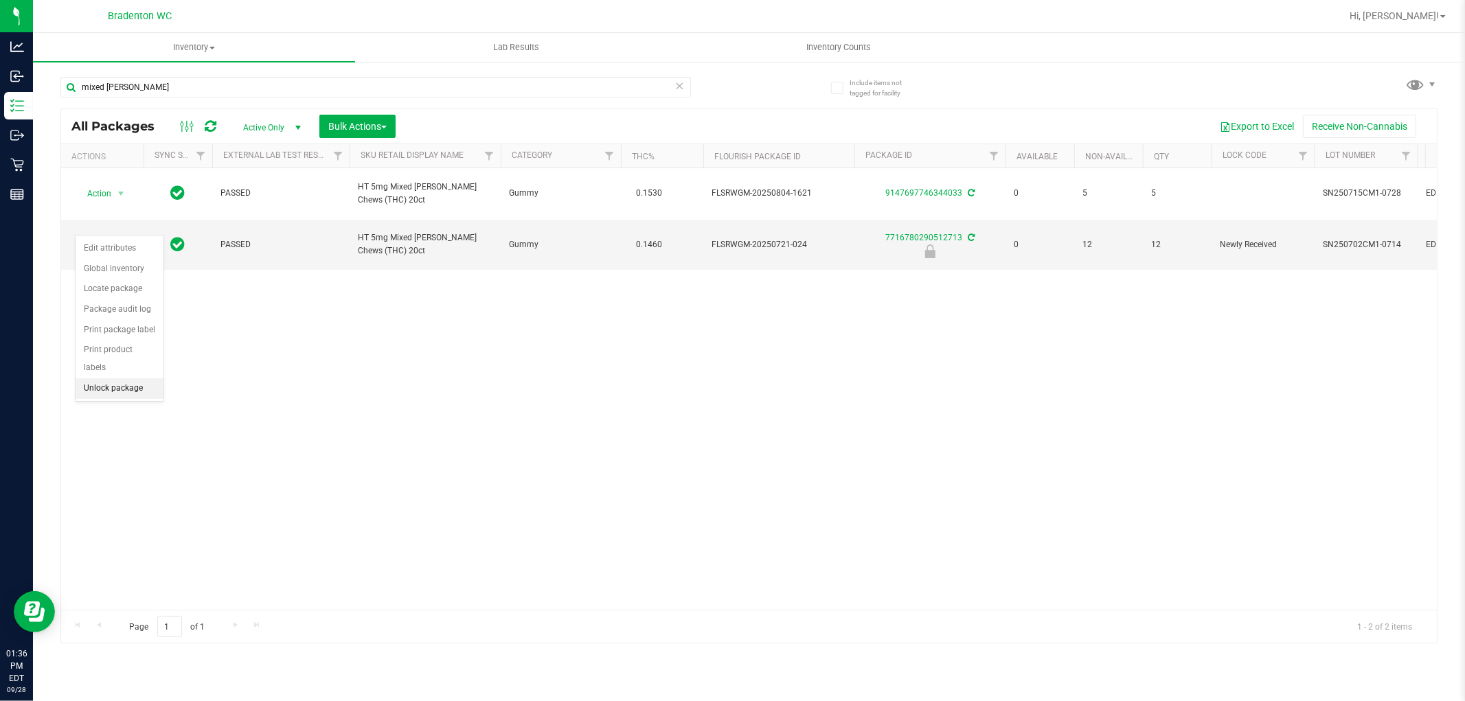
click at [109, 393] on li "Unlock package" at bounding box center [120, 389] width 88 height 21
